Goal: Task Accomplishment & Management: Manage account settings

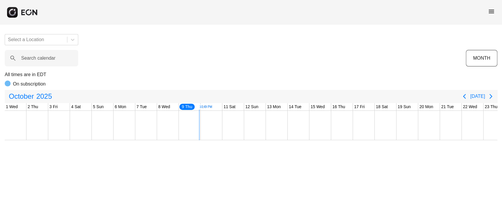
scroll to position [0, 174]
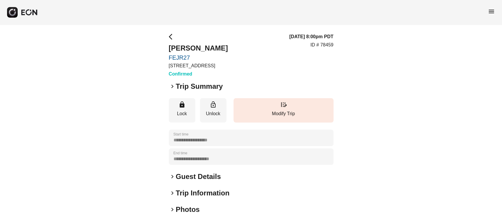
click at [164, 54] on div "**********" at bounding box center [251, 159] width 502 height 269
copy link "FEJR27"
